Goal: Information Seeking & Learning: Learn about a topic

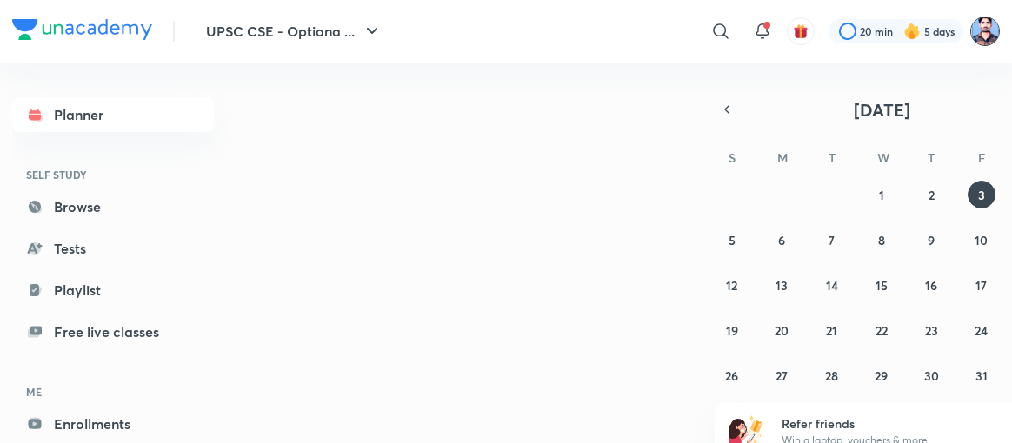
click at [972, 37] on img at bounding box center [985, 32] width 30 height 30
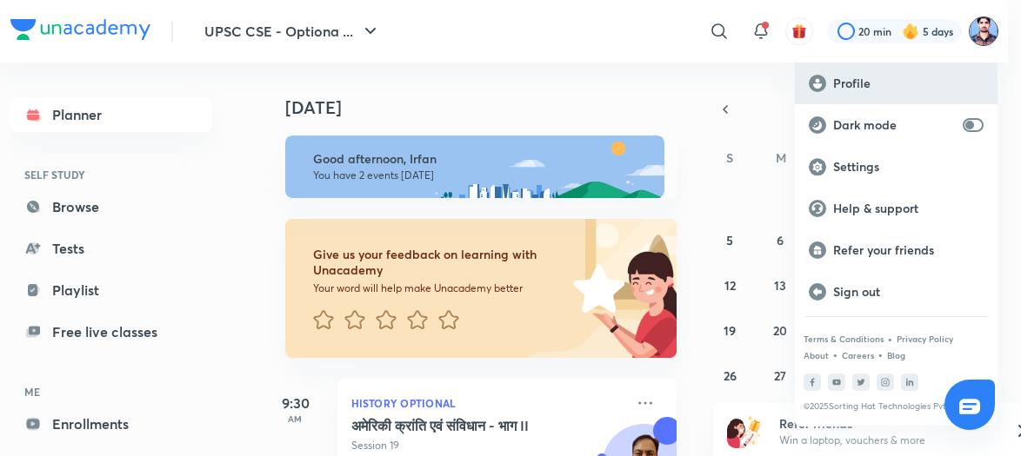
click at [852, 76] on p "Profile" at bounding box center [908, 84] width 150 height 16
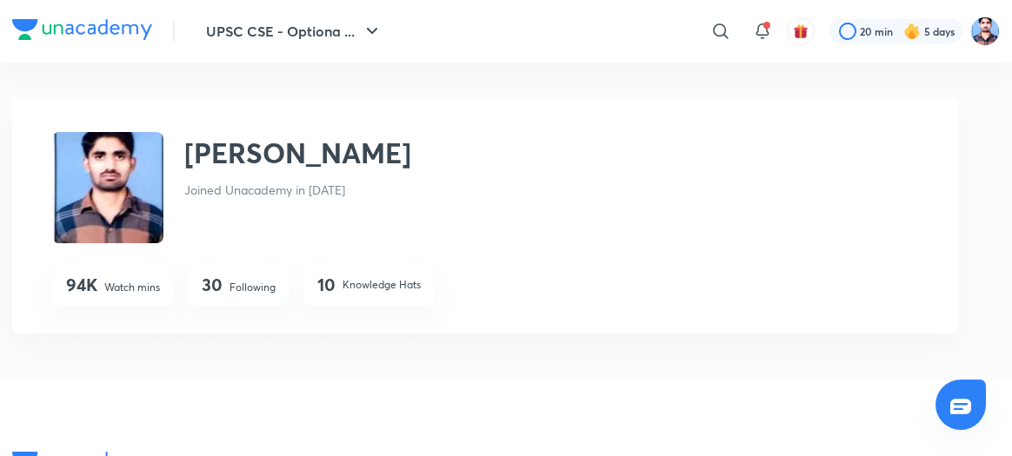
click at [230, 290] on p "Following" at bounding box center [253, 288] width 46 height 16
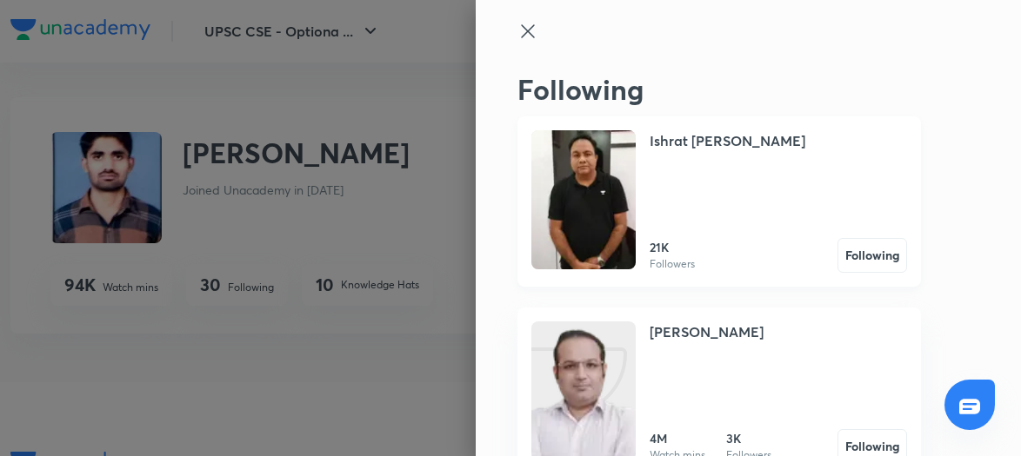
click at [564, 156] on img at bounding box center [583, 199] width 104 height 139
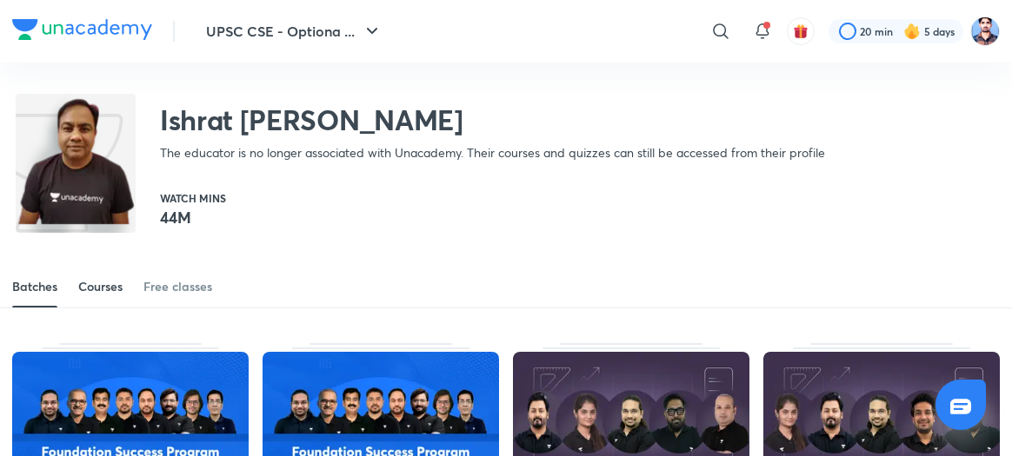
click at [113, 279] on div "Courses" at bounding box center [100, 286] width 44 height 17
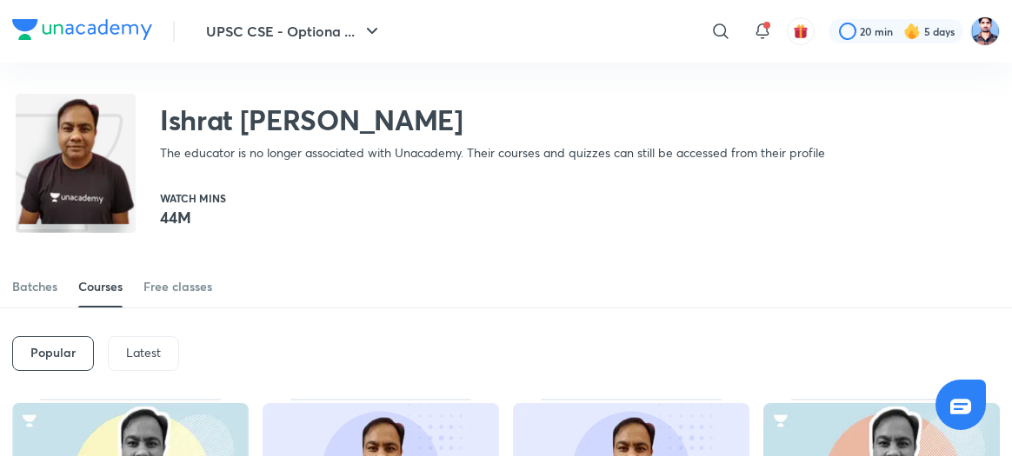
click at [140, 357] on p "Latest" at bounding box center [143, 353] width 35 height 14
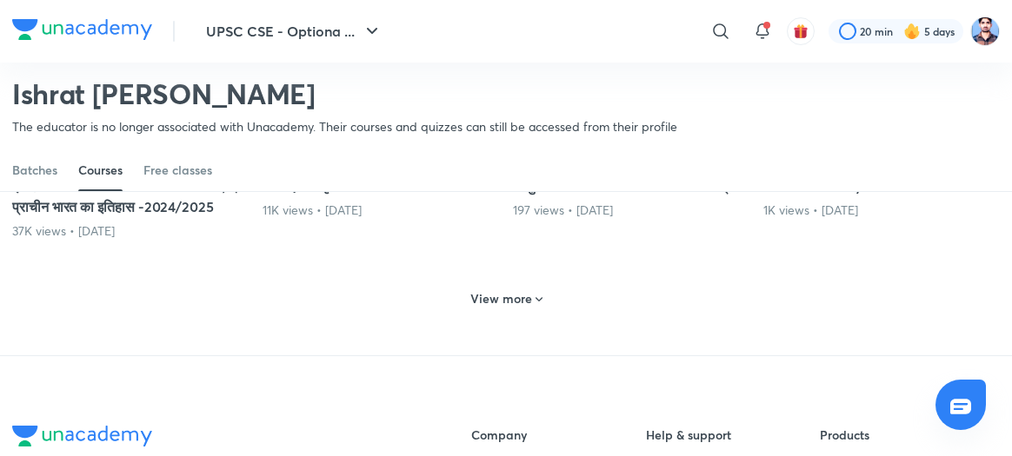
scroll to position [904, 0]
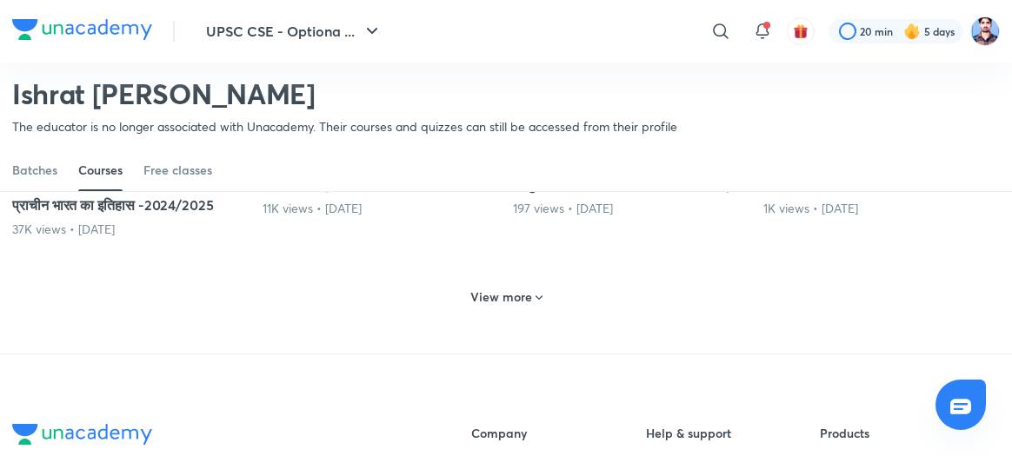
click at [504, 311] on div "View more" at bounding box center [506, 297] width 86 height 28
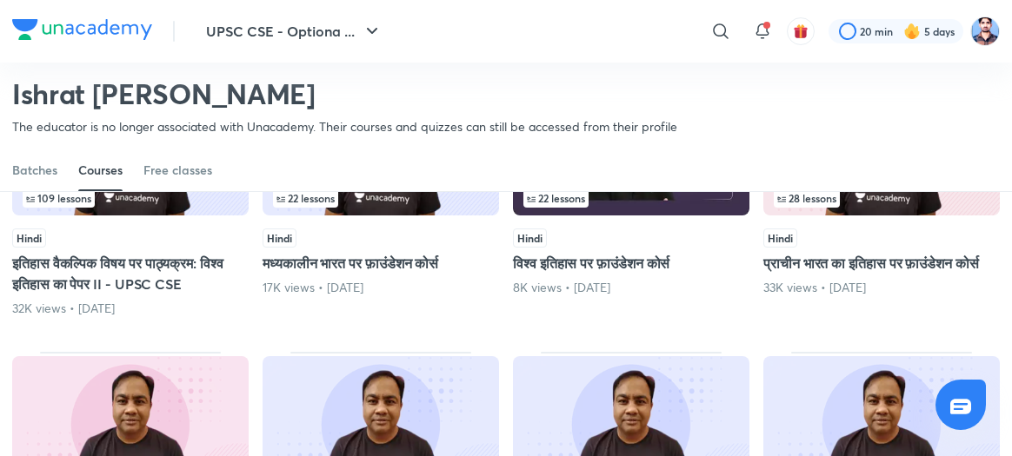
scroll to position [1381, 0]
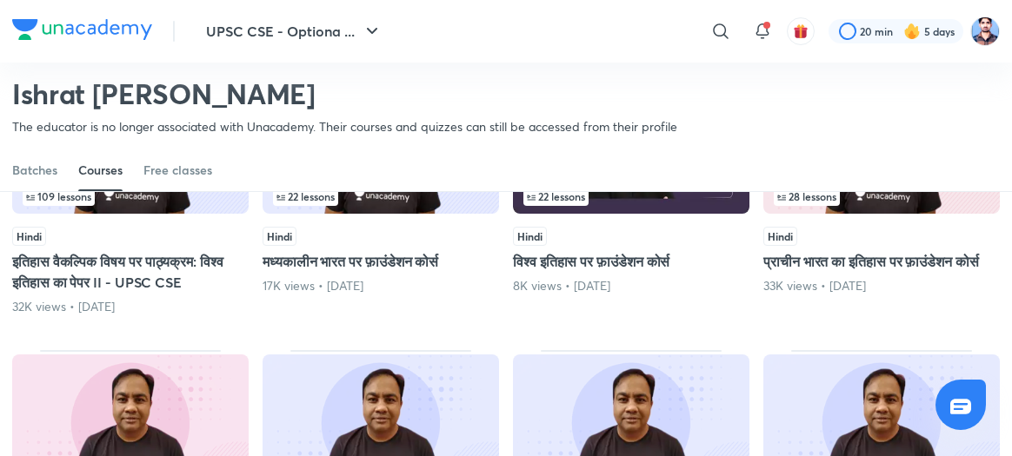
click at [157, 214] on img at bounding box center [130, 146] width 236 height 136
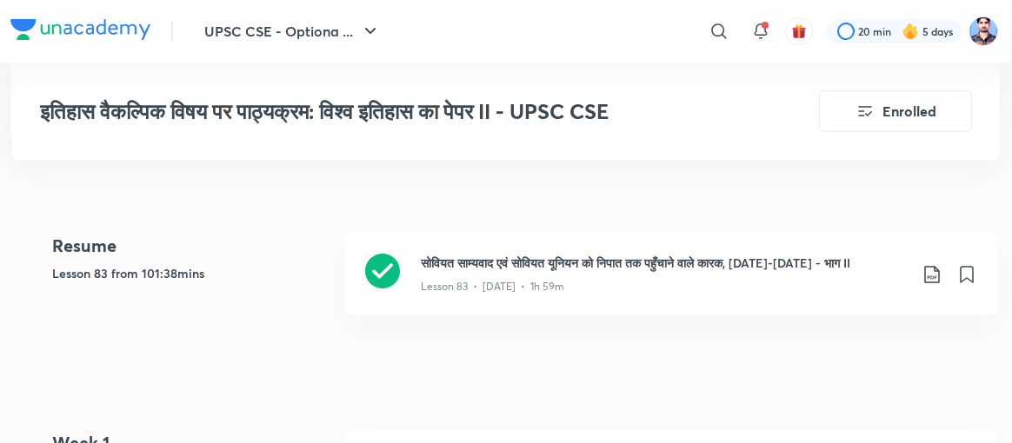
scroll to position [449, 2]
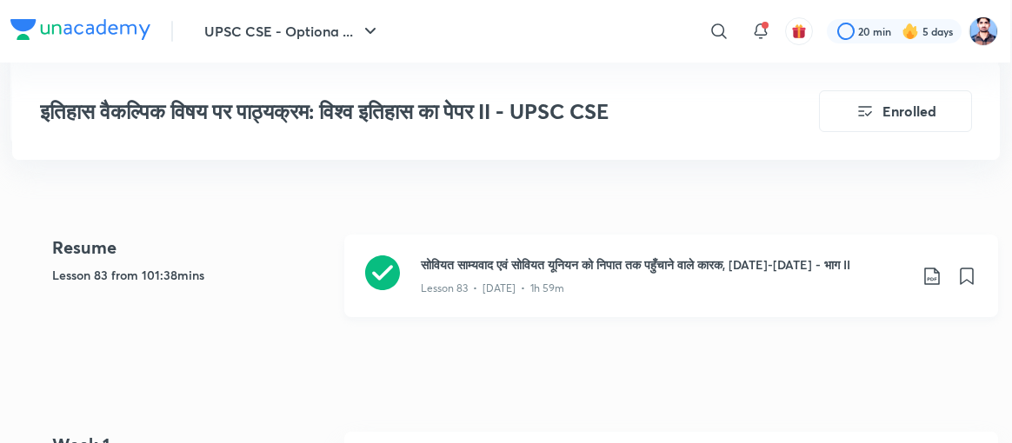
click at [379, 276] on icon at bounding box center [382, 273] width 35 height 35
